Goal: Transaction & Acquisition: Purchase product/service

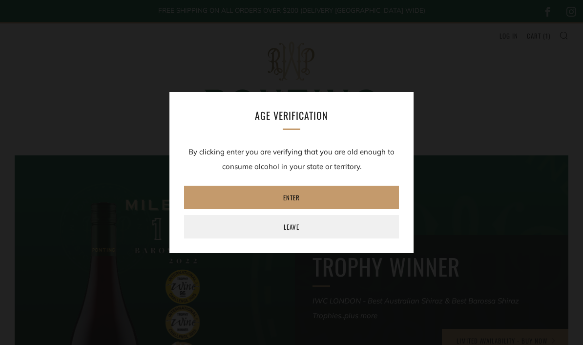
click at [315, 198] on link "Enter" at bounding box center [291, 197] width 215 height 23
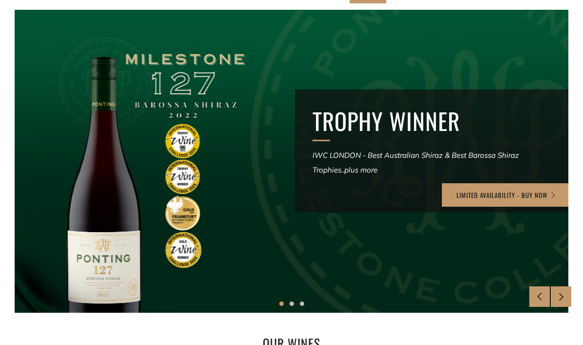
scroll to position [147, 0]
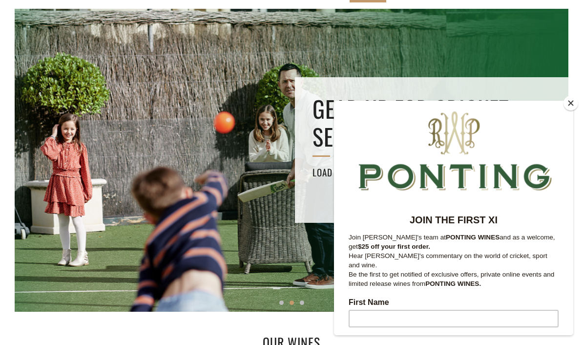
click at [568, 110] on button "Close" at bounding box center [571, 103] width 15 height 15
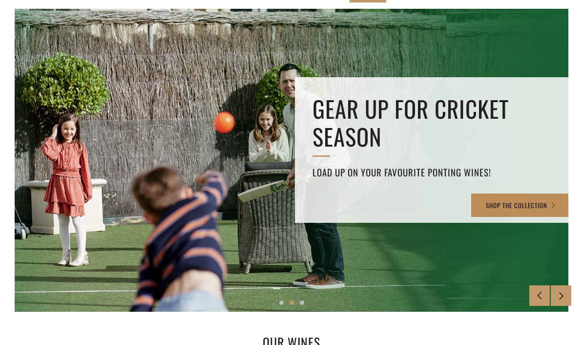
click at [514, 210] on link "SHOP THE COLLECTION" at bounding box center [521, 204] width 100 height 23
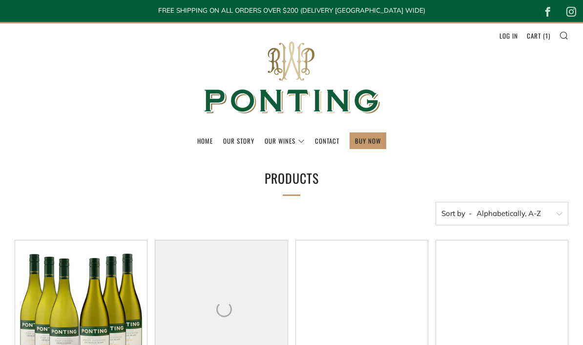
select select "title-ascending"
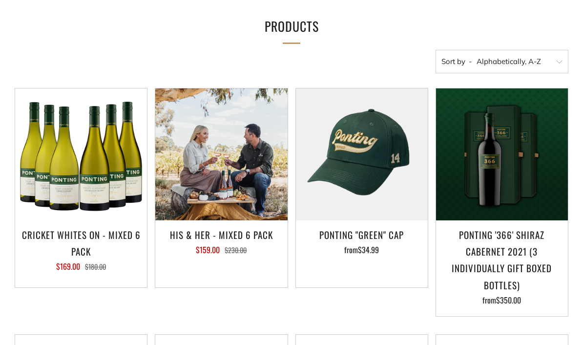
scroll to position [152, 0]
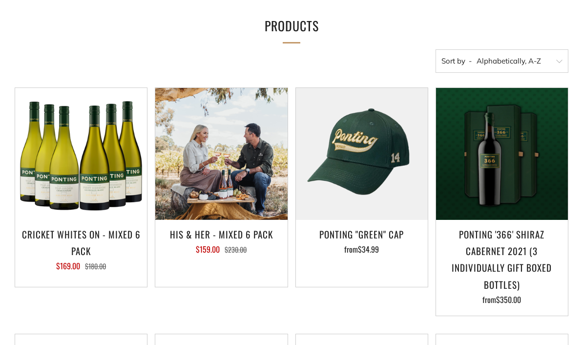
click at [37, 229] on h3 "CRICKET WHITES ON - MIXED 6 PACK" at bounding box center [81, 242] width 122 height 33
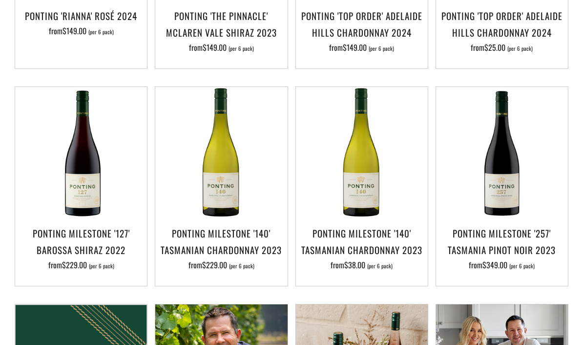
scroll to position [1128, 0]
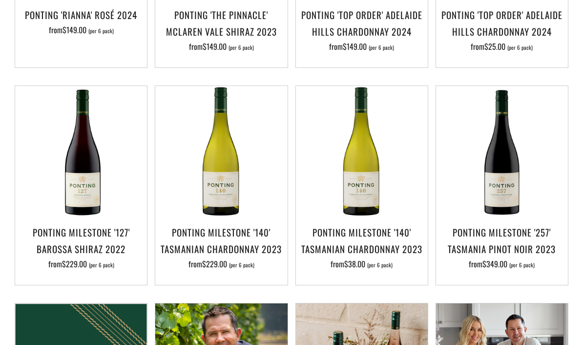
click at [393, 232] on h3 "Ponting Milestone '140' Tasmanian Chardonnay 2023" at bounding box center [362, 240] width 122 height 33
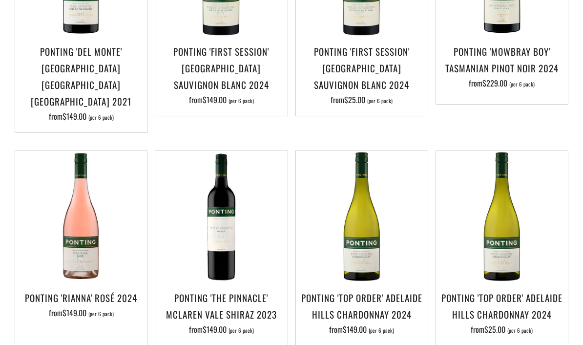
scroll to position [835, 0]
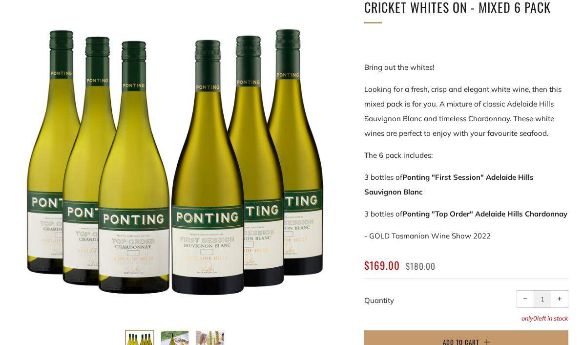
scroll to position [172, 0]
